Goal: Transaction & Acquisition: Purchase product/service

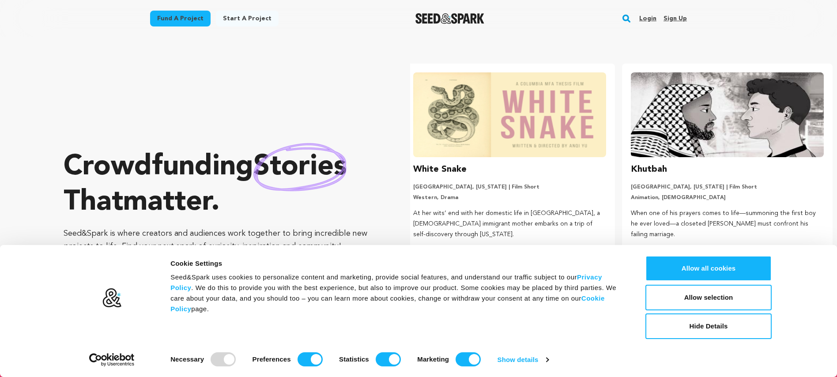
scroll to position [0, 225]
click at [675, 324] on button "Hide Details" at bounding box center [708, 326] width 126 height 26
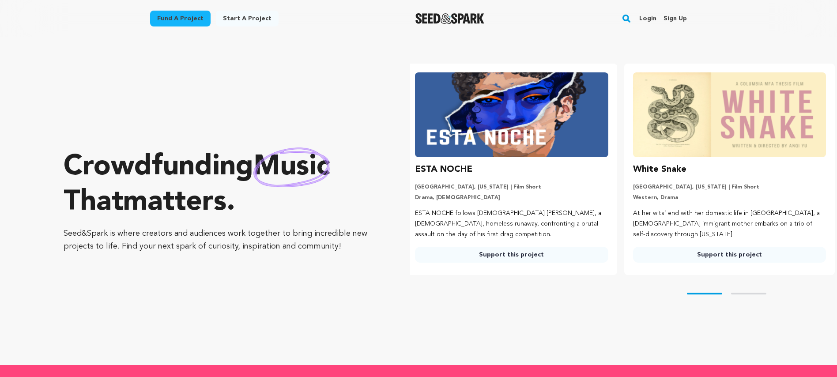
scroll to position [0, 0]
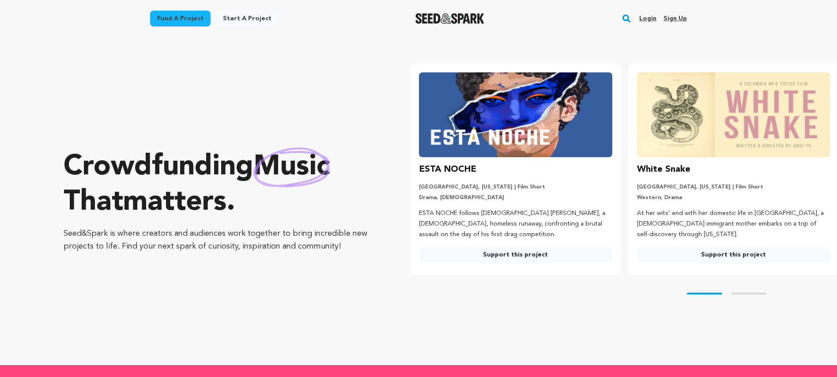
click at [453, 166] on h3 "ESTA NOCHE" at bounding box center [447, 169] width 57 height 14
click at [463, 252] on link "Support this project" at bounding box center [515, 255] width 193 height 16
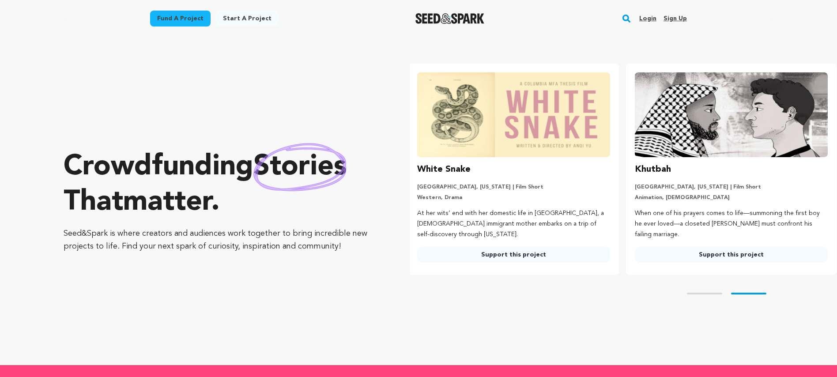
scroll to position [0, 225]
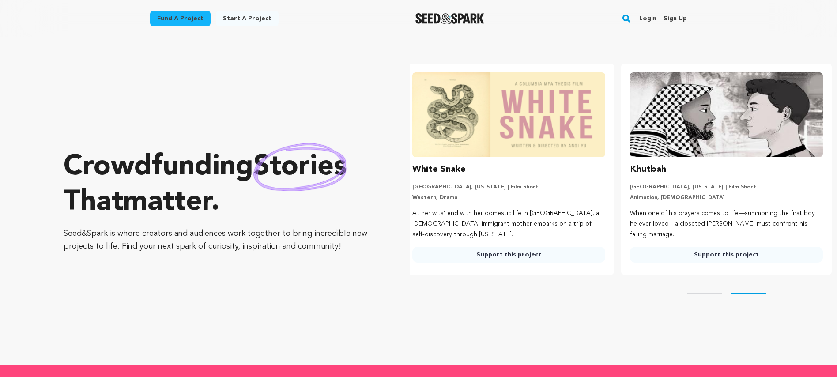
click at [659, 117] on img at bounding box center [726, 114] width 193 height 85
click at [660, 251] on link "Support this project" at bounding box center [726, 255] width 193 height 16
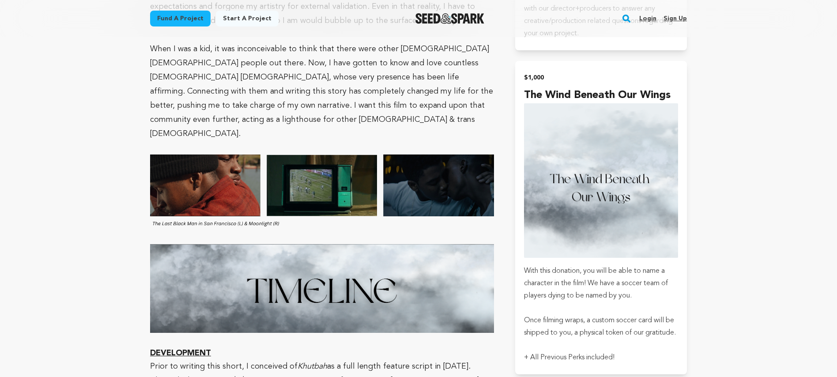
scroll to position [1932, 0]
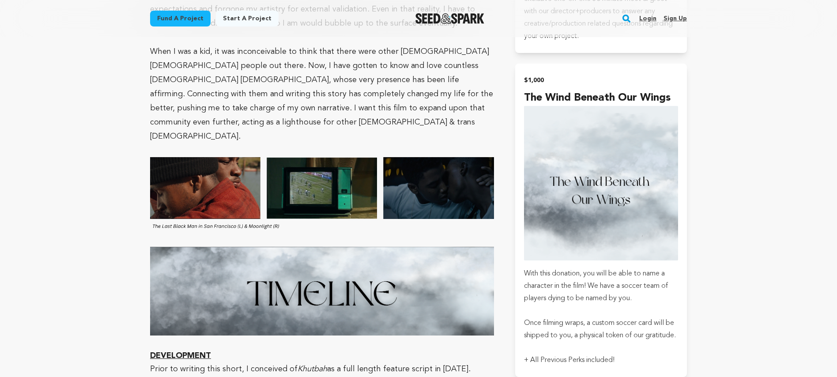
click at [439, 15] on img "Seed&Spark Homepage" at bounding box center [449, 18] width 69 height 11
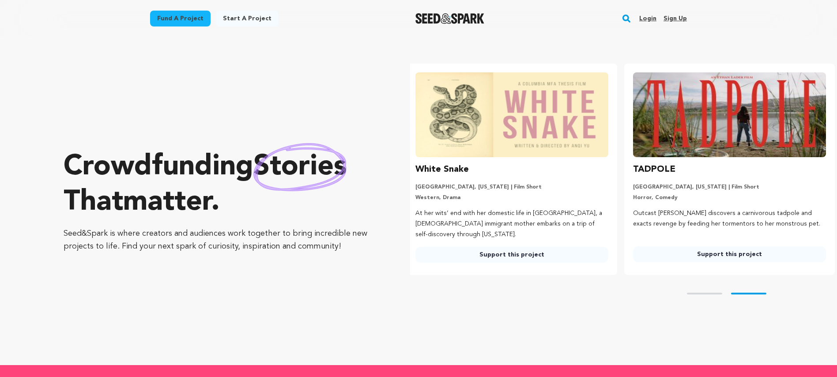
scroll to position [0, 225]
